Goal: Find specific page/section: Find specific page/section

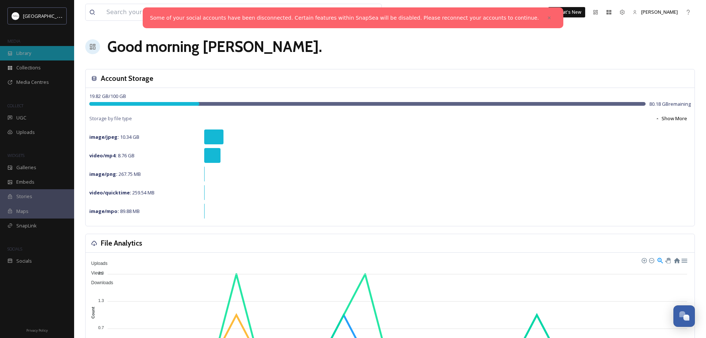
drag, startPoint x: 20, startPoint y: 53, endPoint x: 29, endPoint y: 52, distance: 9.0
click at [20, 53] on span "Library" at bounding box center [23, 53] width 15 height 7
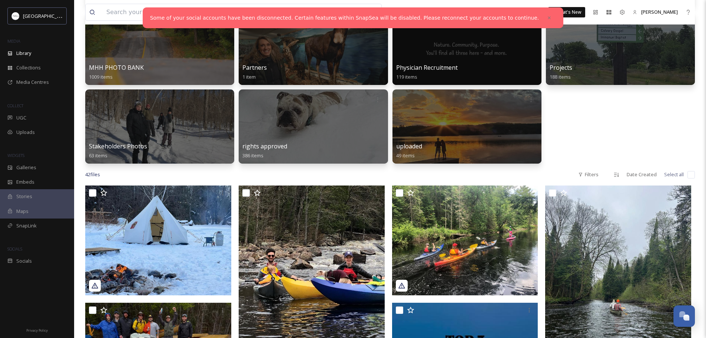
scroll to position [148, 0]
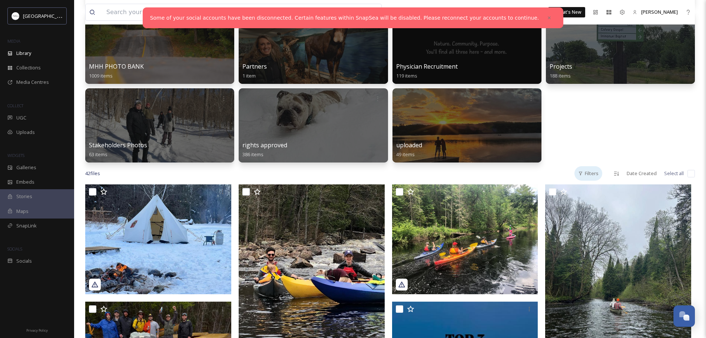
click at [585, 175] on div "Filters" at bounding box center [589, 173] width 28 height 14
click at [612, 131] on div "Galleries 1902 items Ec Dev Business Photos 524 items Hike Haliburton 36 items …" at bounding box center [390, 46] width 610 height 231
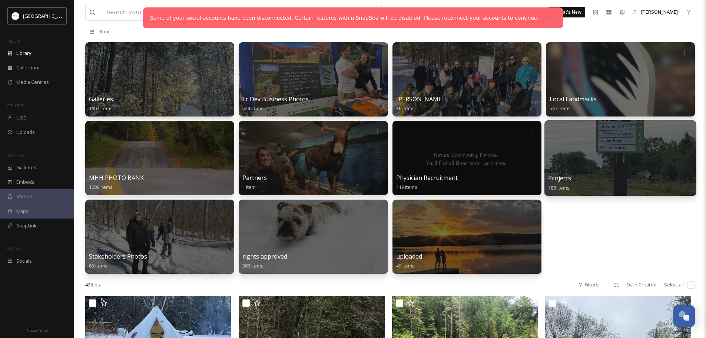
scroll to position [0, 0]
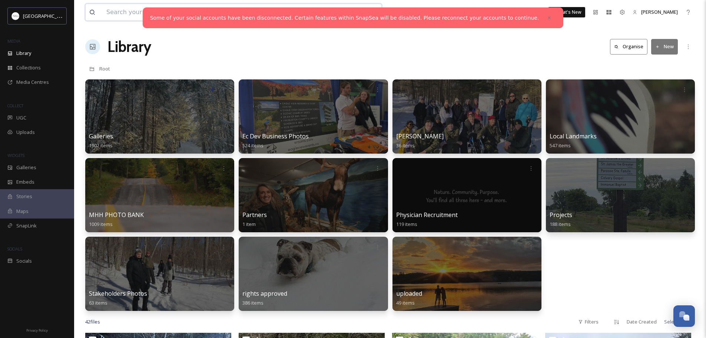
click at [133, 15] on input at bounding box center [212, 12] width 218 height 16
type input "run"
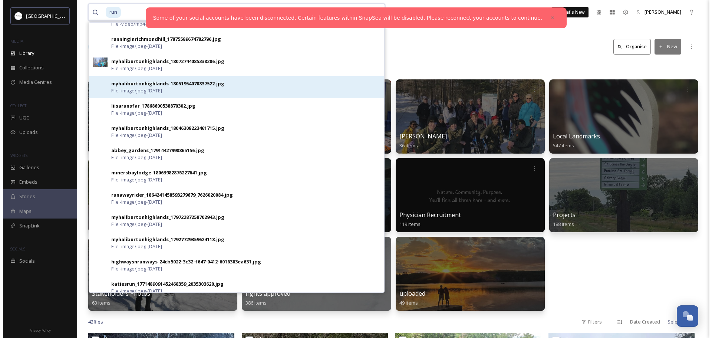
scroll to position [20, 0]
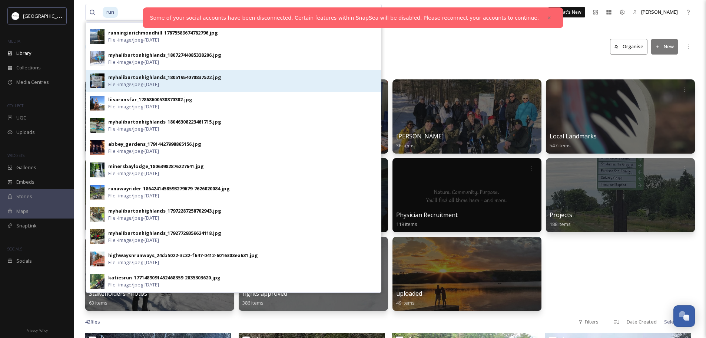
click at [116, 77] on div "myhaliburtonhighlands_18051954070837522.jpg" at bounding box center [164, 77] width 113 height 7
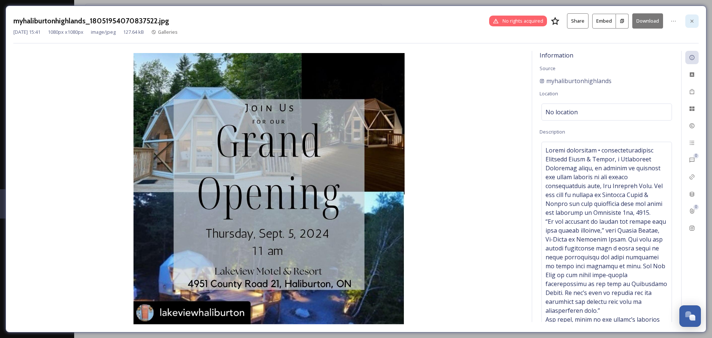
click at [691, 20] on icon at bounding box center [691, 20] width 3 height 3
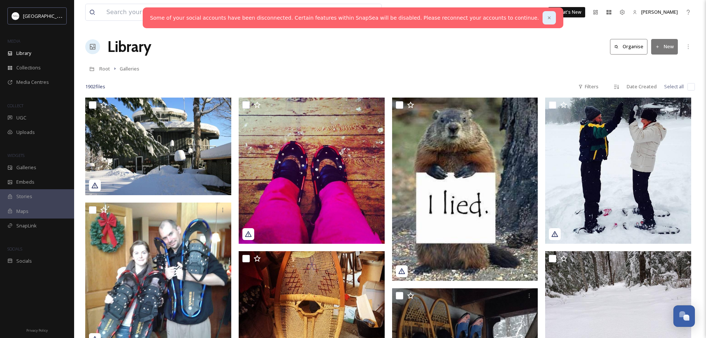
click at [548, 17] on icon at bounding box center [549, 17] width 3 height 3
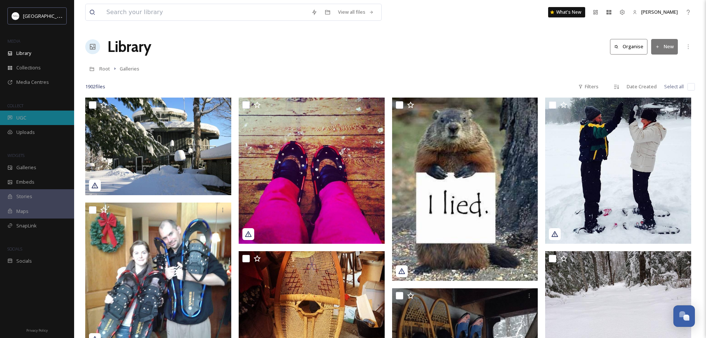
click at [24, 116] on span "UGC" at bounding box center [21, 117] width 10 height 7
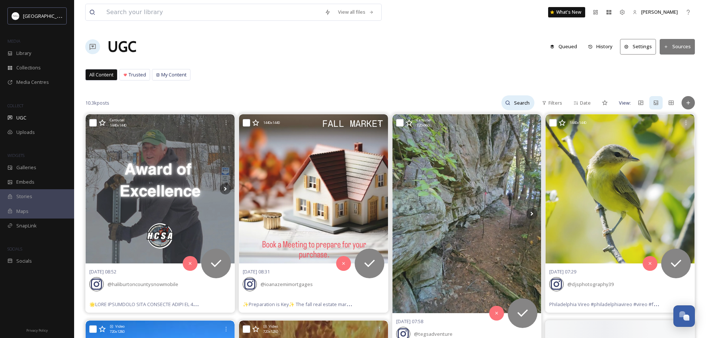
click at [511, 102] on input at bounding box center [523, 102] width 24 height 15
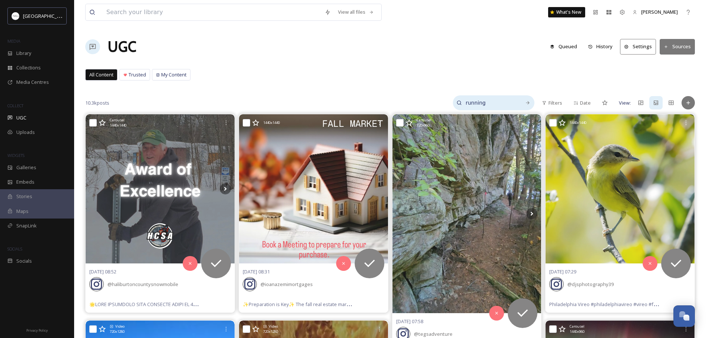
type input "running"
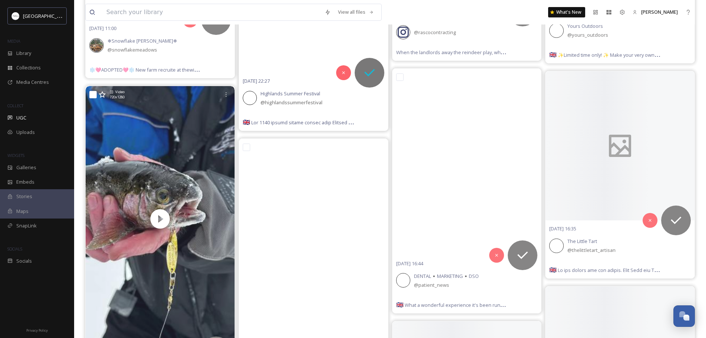
scroll to position [4078, 0]
